Goal: Navigation & Orientation: Find specific page/section

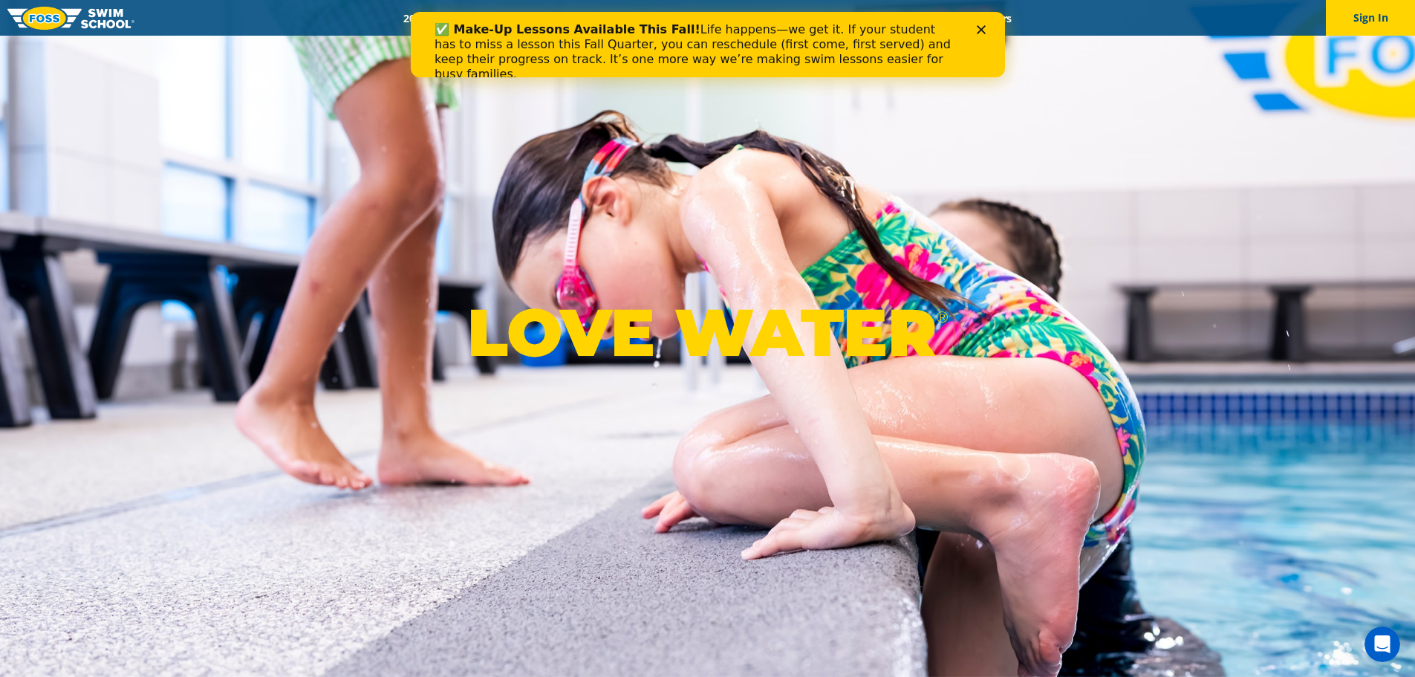
click at [983, 33] on icon "Close" at bounding box center [980, 29] width 9 height 9
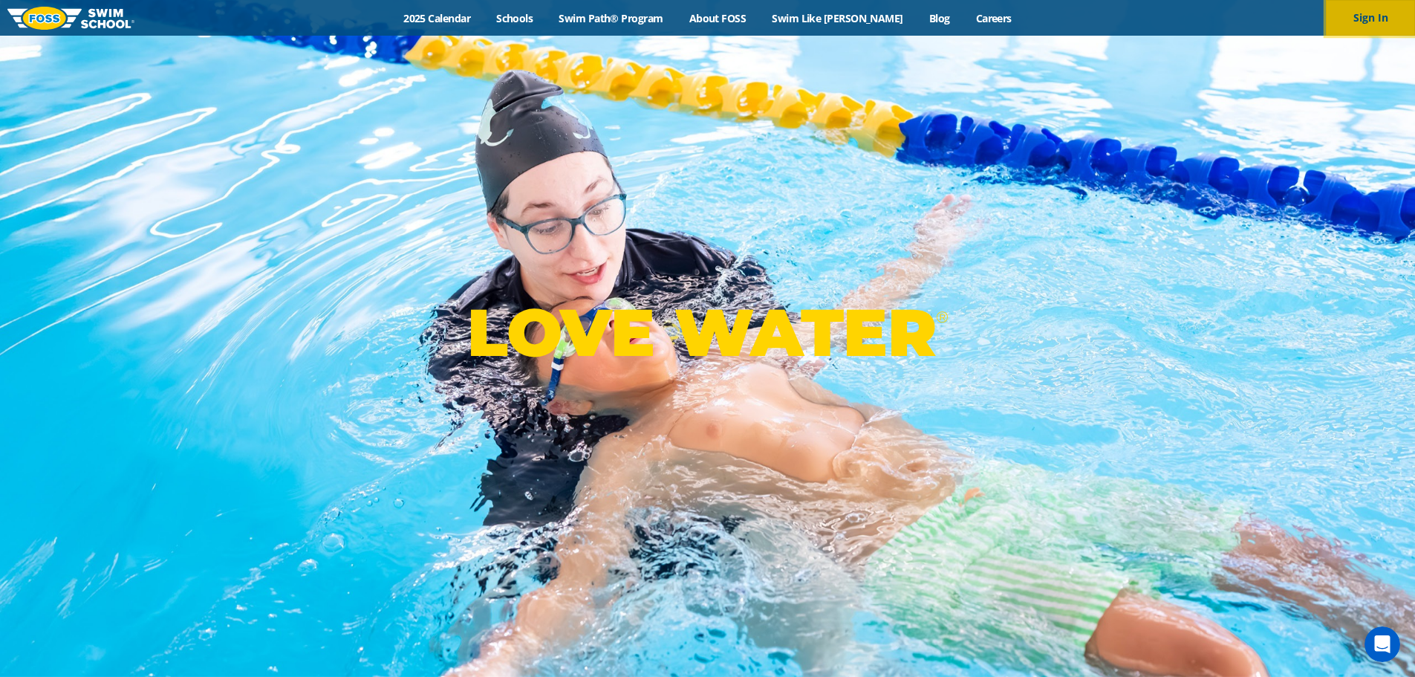
click at [1378, 24] on button "Sign In" at bounding box center [1370, 18] width 89 height 36
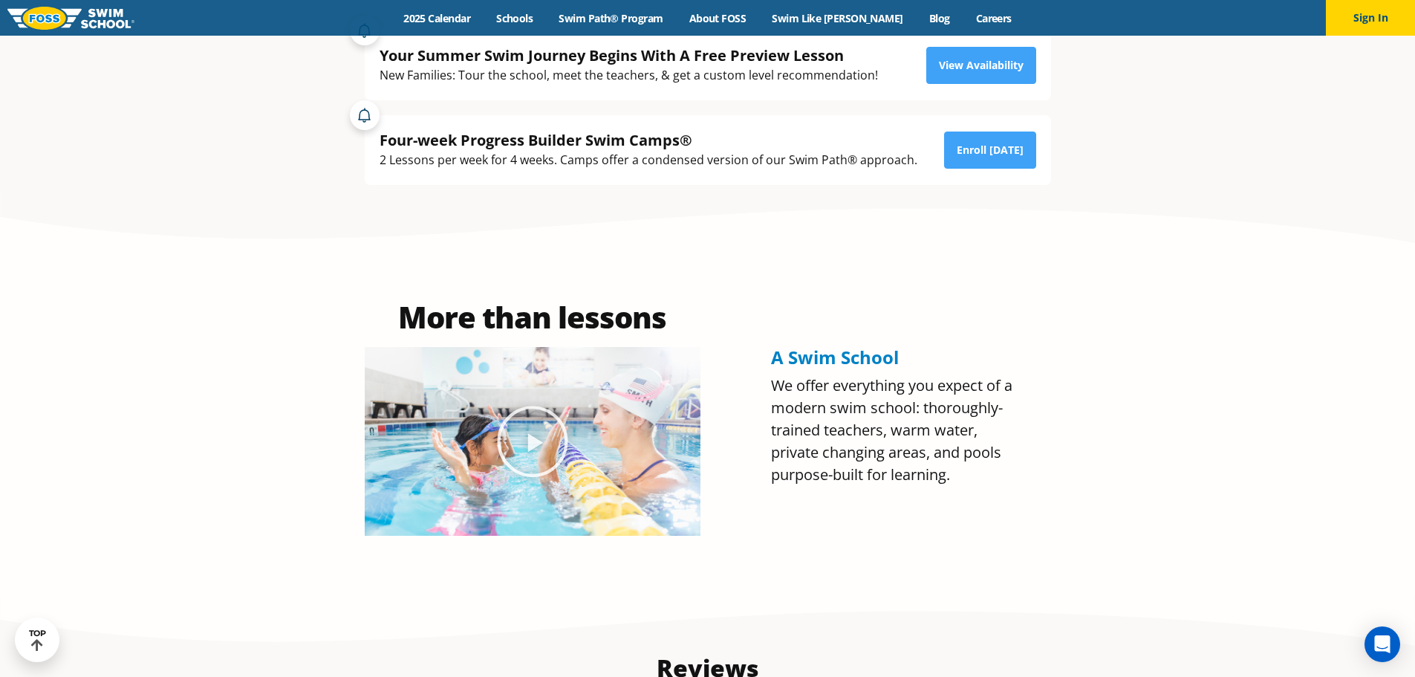
scroll to position [371, 0]
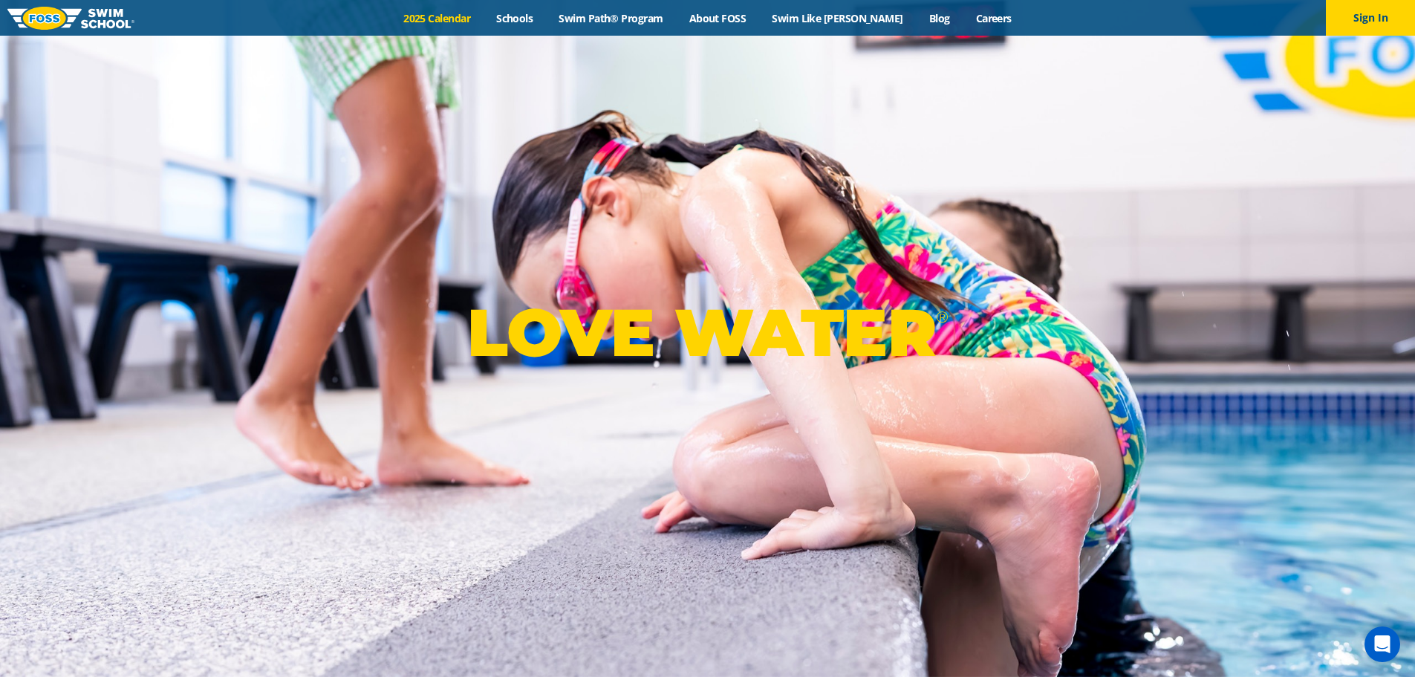
click at [445, 22] on link "2025 Calendar" at bounding box center [437, 18] width 93 height 14
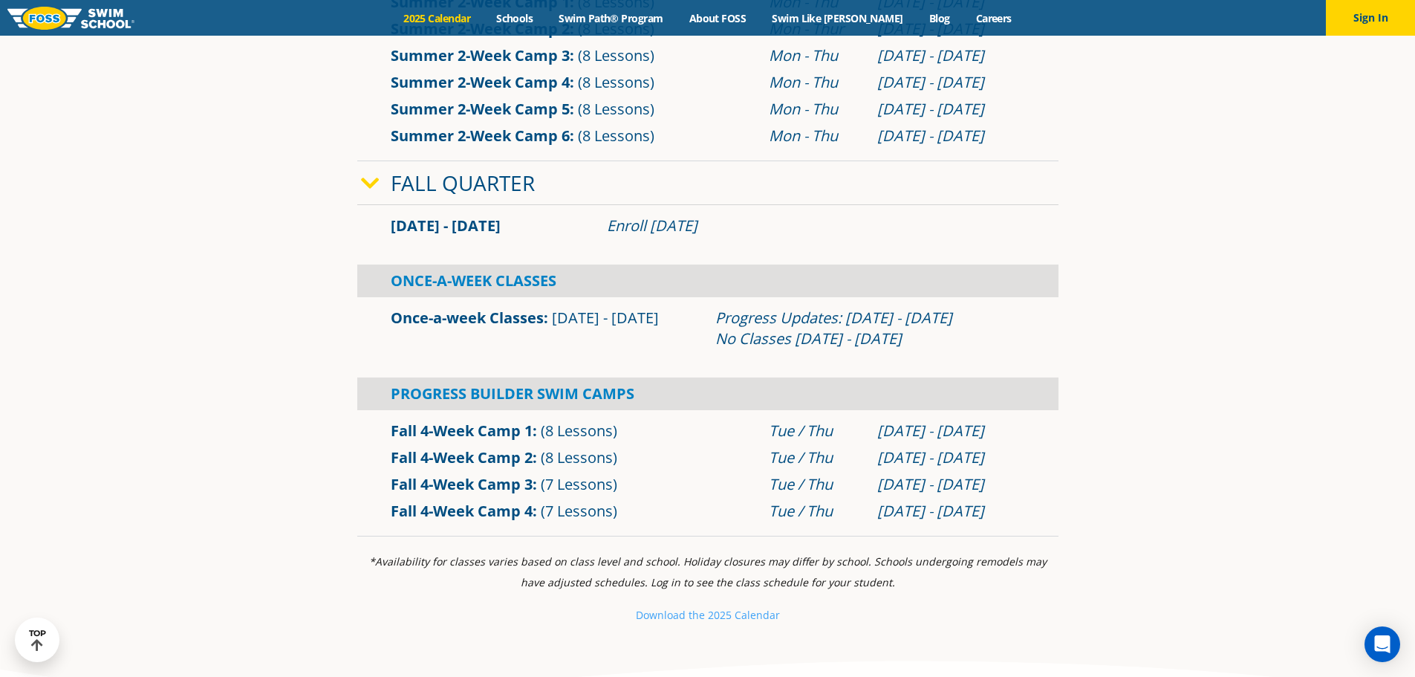
scroll to position [669, 0]
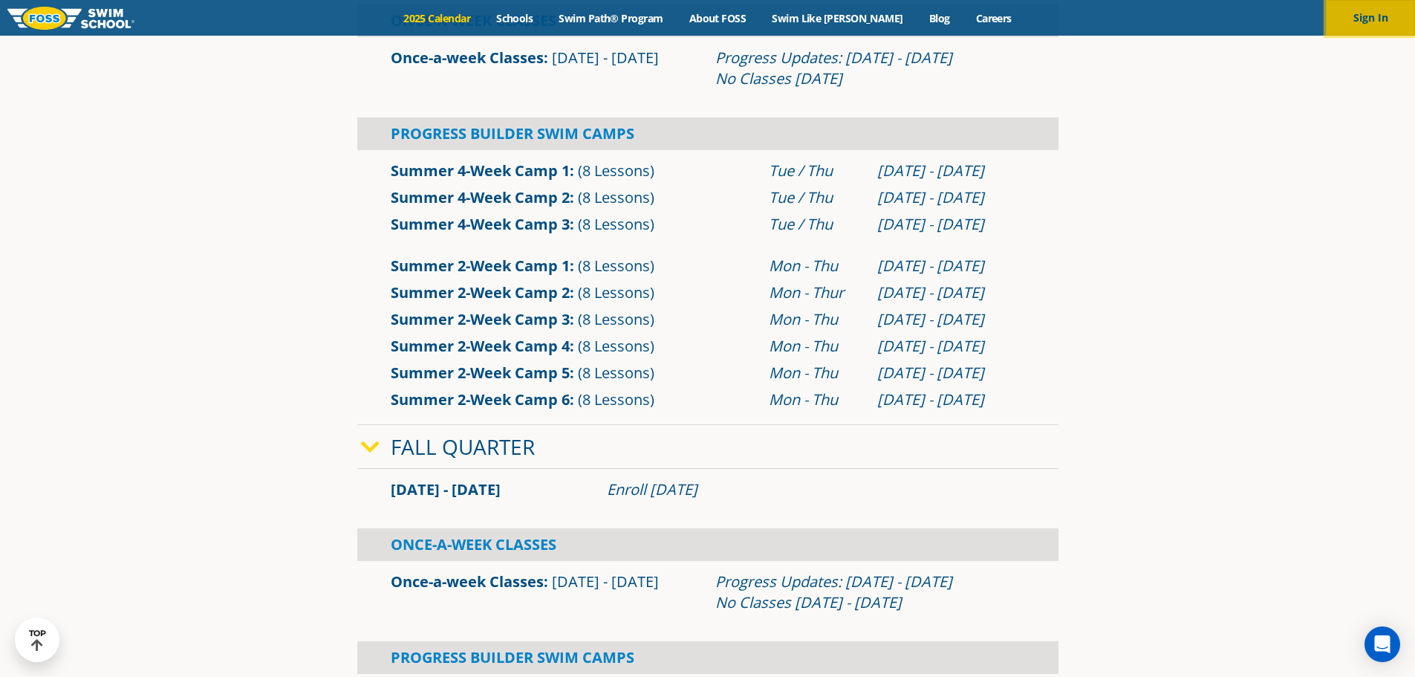
click at [1376, 15] on button "Sign In" at bounding box center [1370, 18] width 89 height 36
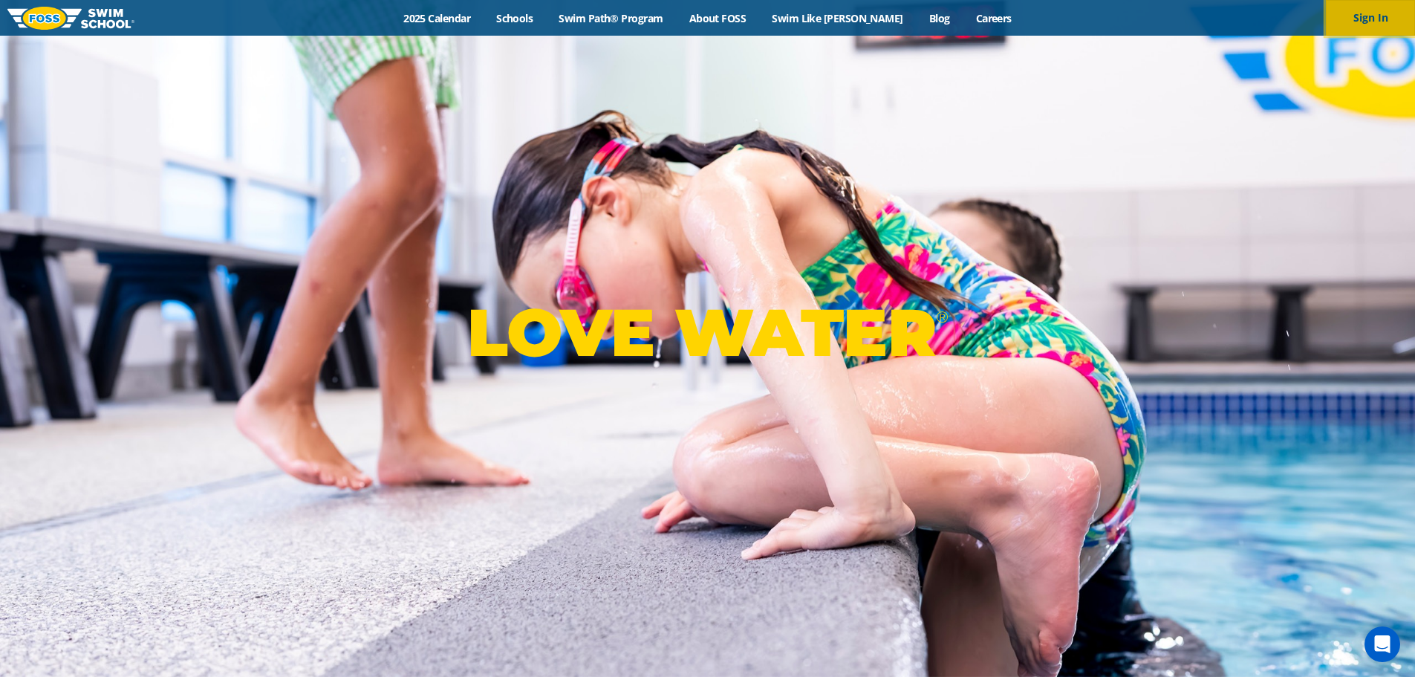
click at [1373, 4] on button "Sign In" at bounding box center [1370, 18] width 89 height 36
